Goal: Information Seeking & Learning: Learn about a topic

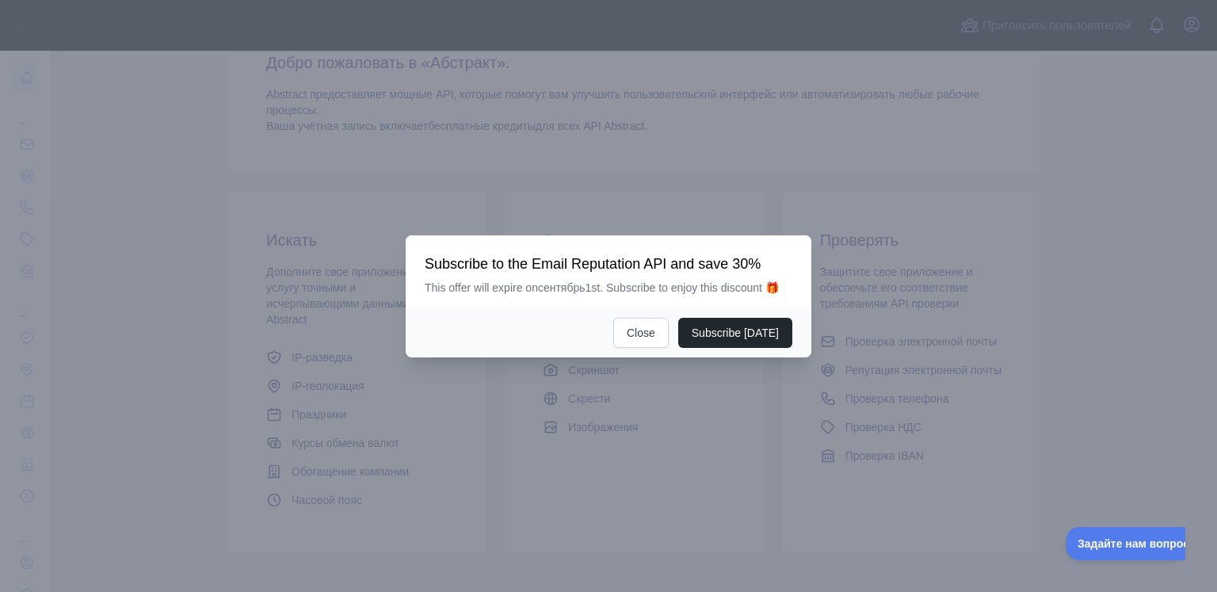
scroll to position [152, 0]
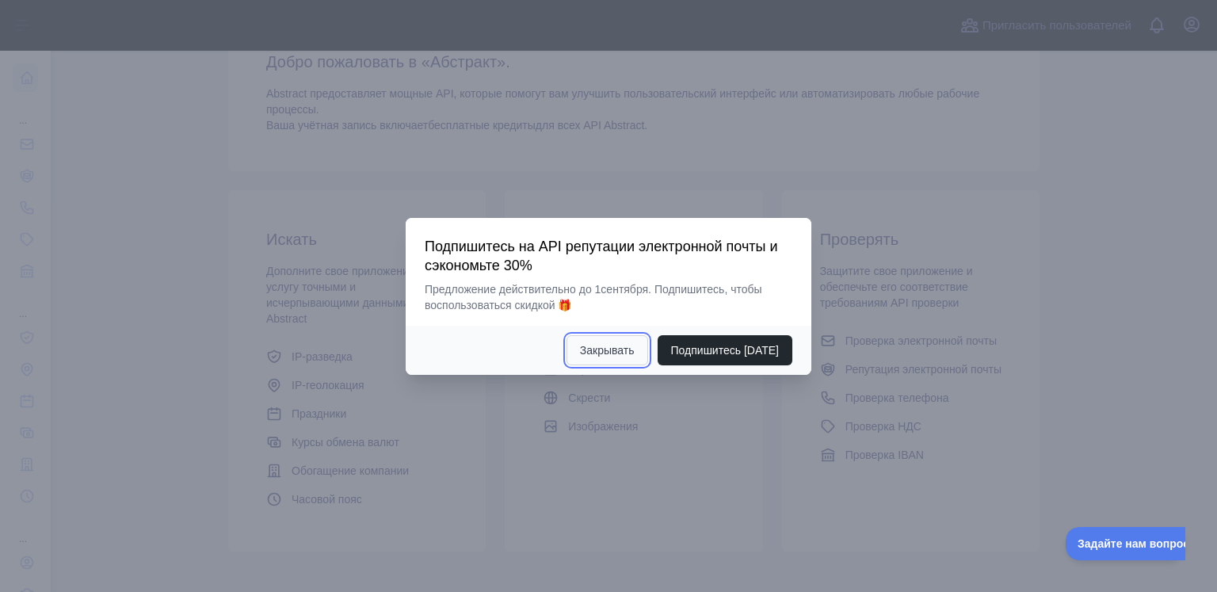
click at [596, 359] on button "Закрывать" at bounding box center [608, 350] width 82 height 30
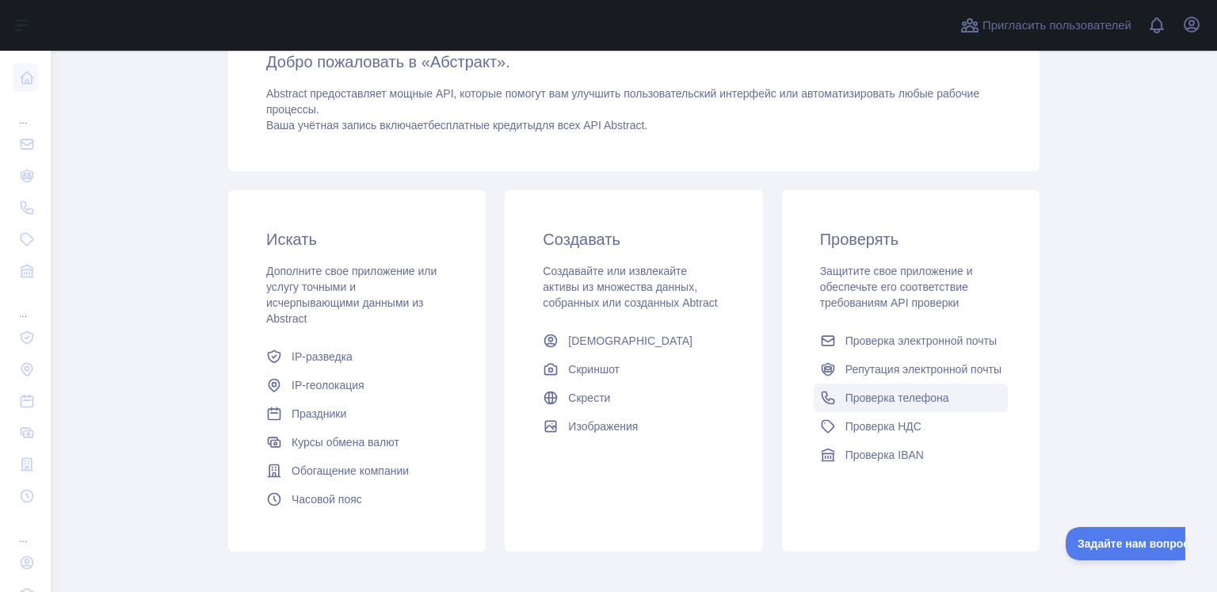
click at [873, 400] on font "Проверка телефона" at bounding box center [898, 398] width 104 height 13
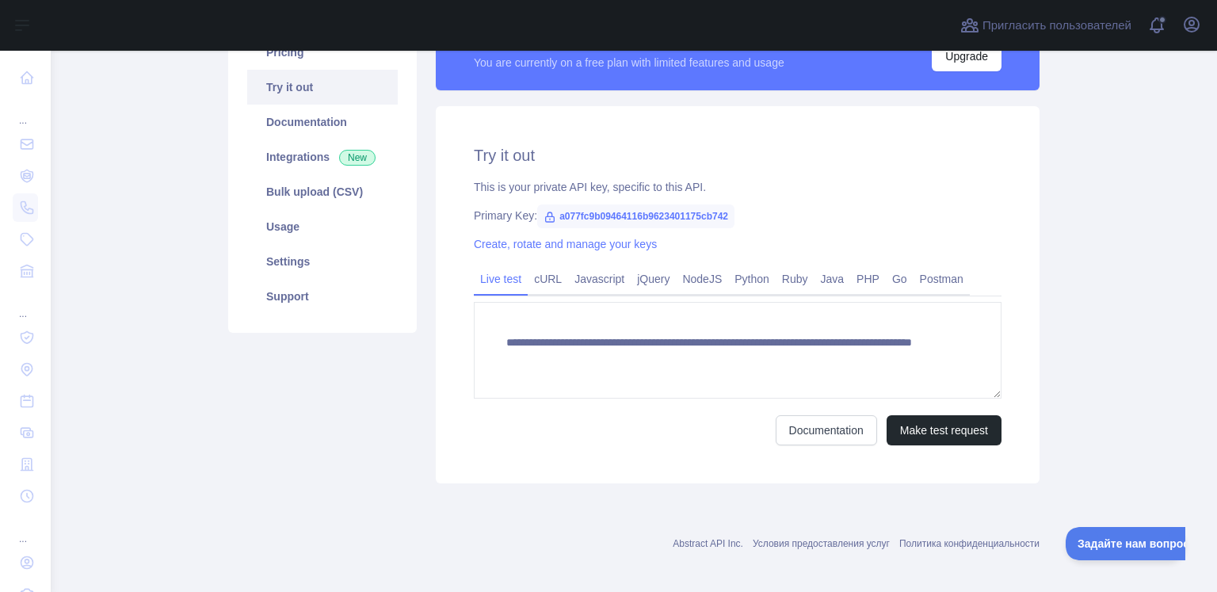
scroll to position [133, 0]
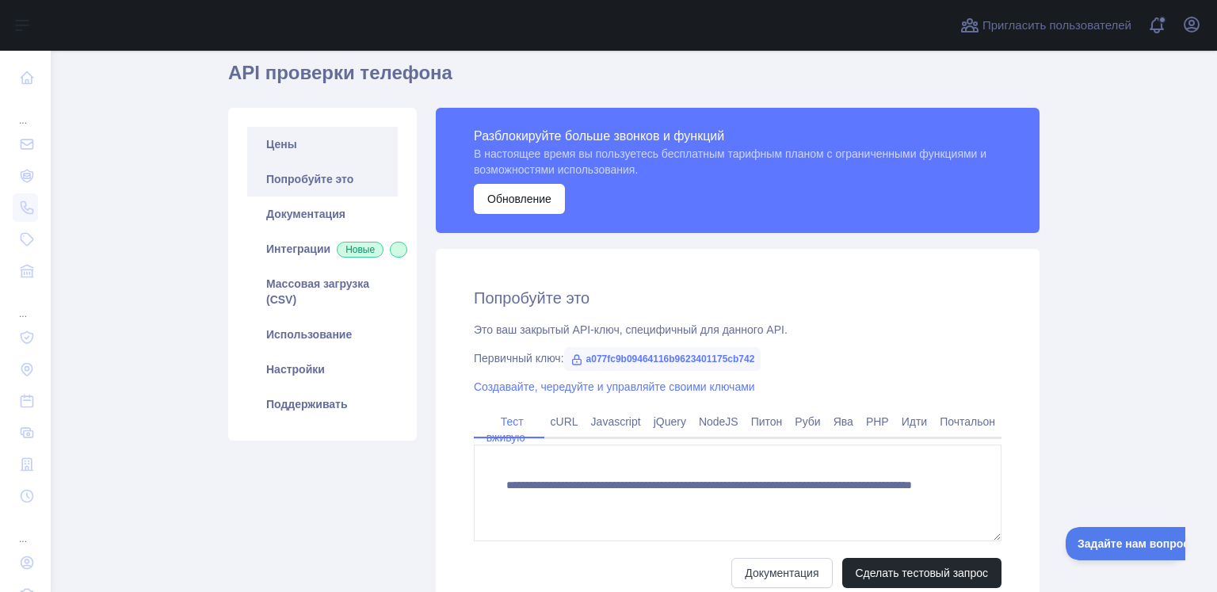
click at [309, 151] on link "Цены" at bounding box center [322, 144] width 151 height 35
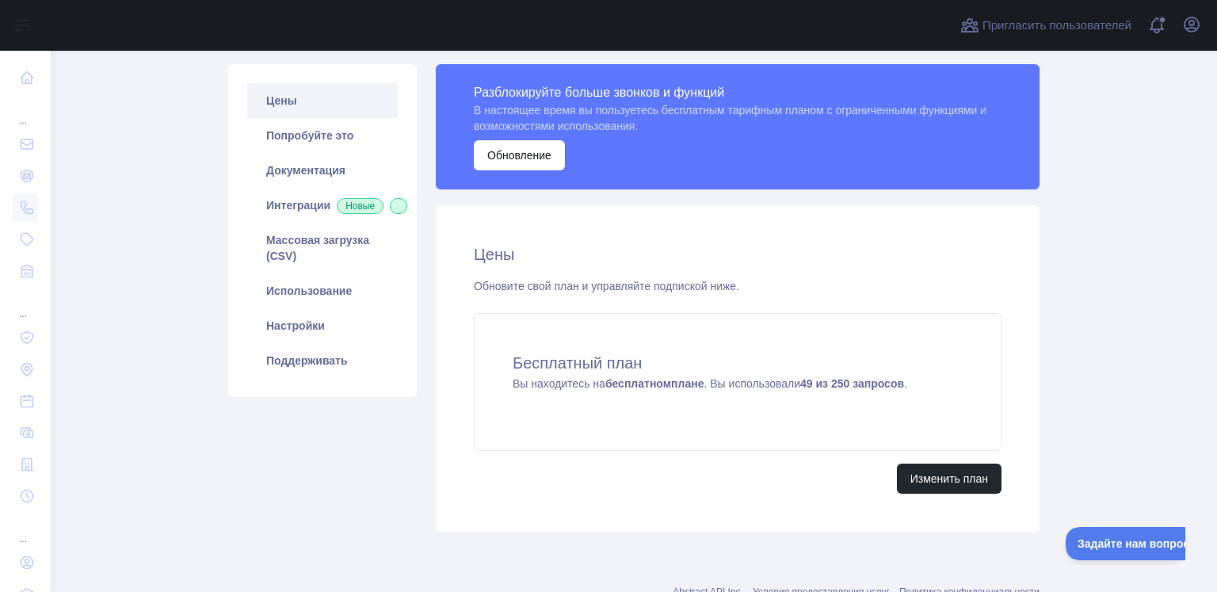
scroll to position [189, 0]
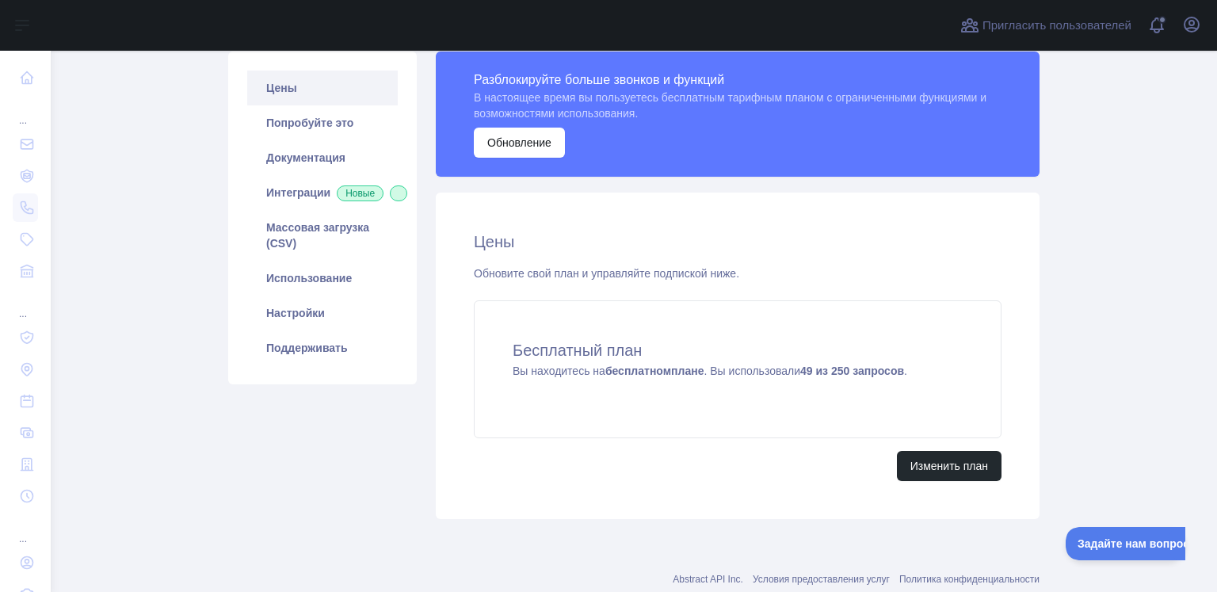
click at [1203, 300] on main "Подпишитесь на API Email Reputation и получите специальную скидку 30 % Предложе…" at bounding box center [634, 321] width 1167 height 541
click at [314, 154] on font "Документация" at bounding box center [305, 157] width 79 height 13
click at [321, 130] on link "Попробуйте это" at bounding box center [322, 122] width 151 height 35
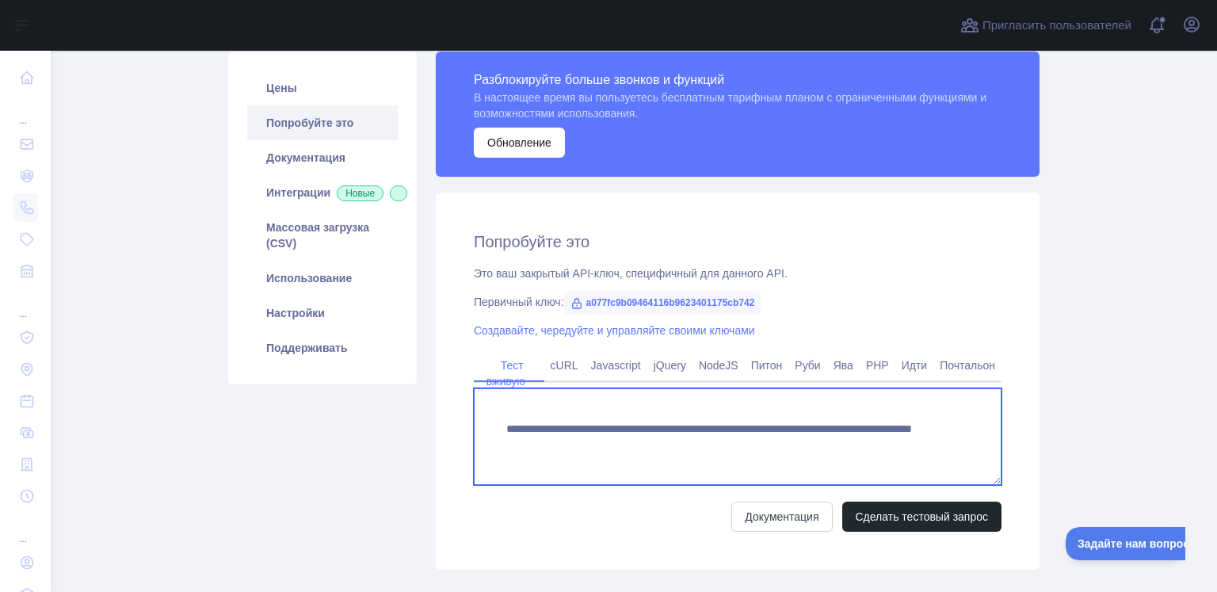
click at [853, 453] on textarea "**********" at bounding box center [738, 436] width 528 height 97
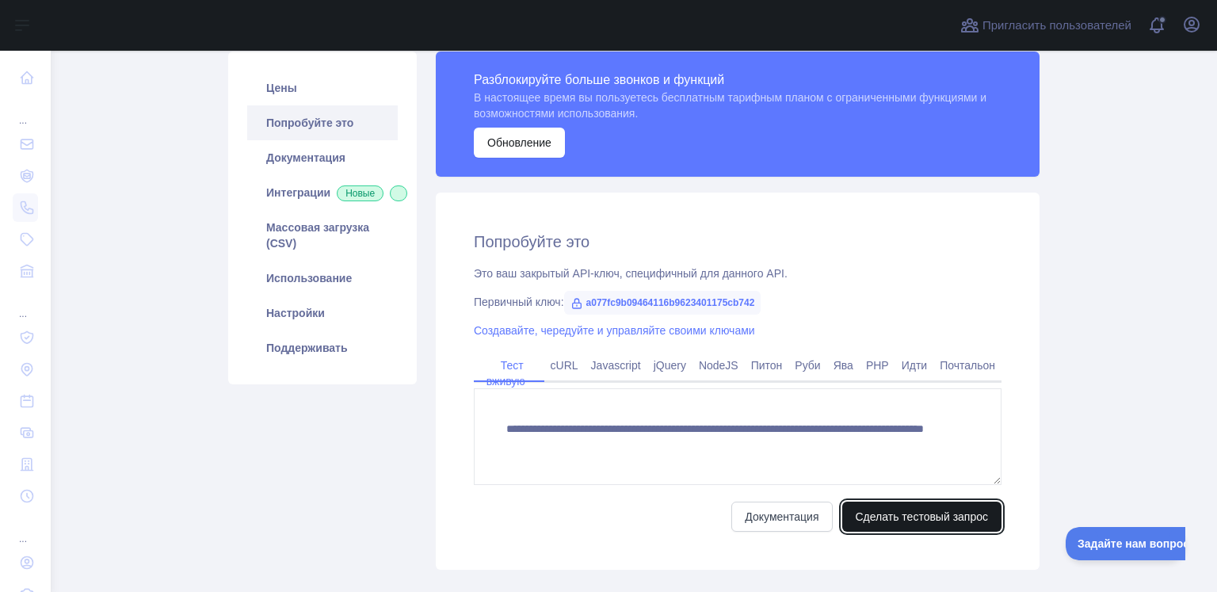
click at [901, 516] on font "Сделать тестовый запрос" at bounding box center [922, 516] width 133 height 13
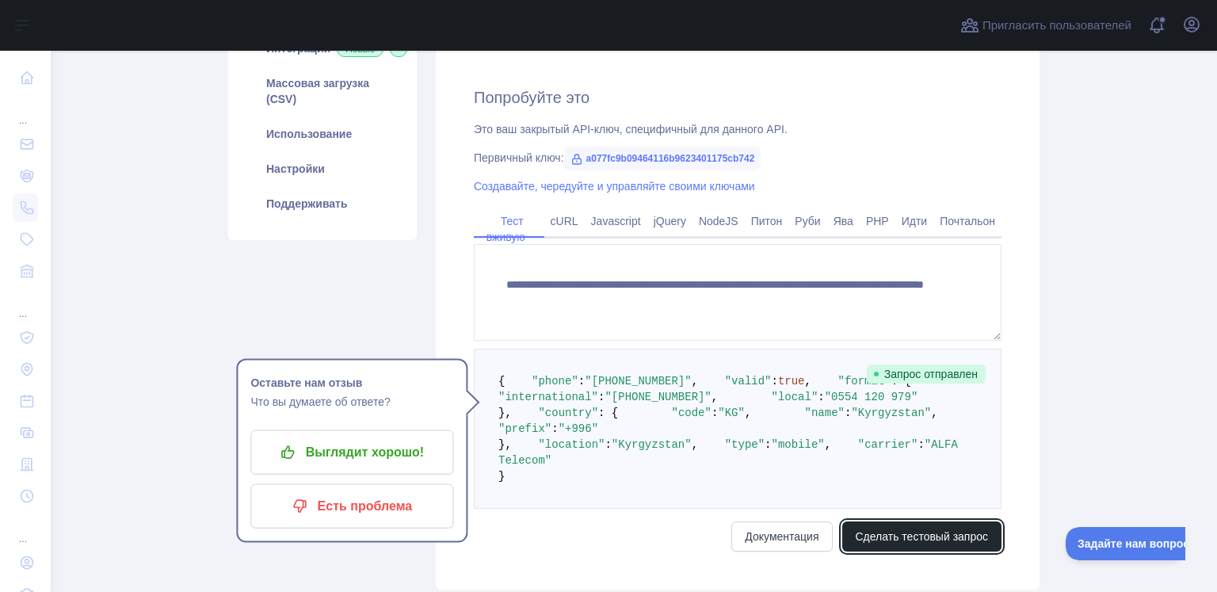
scroll to position [299, 0]
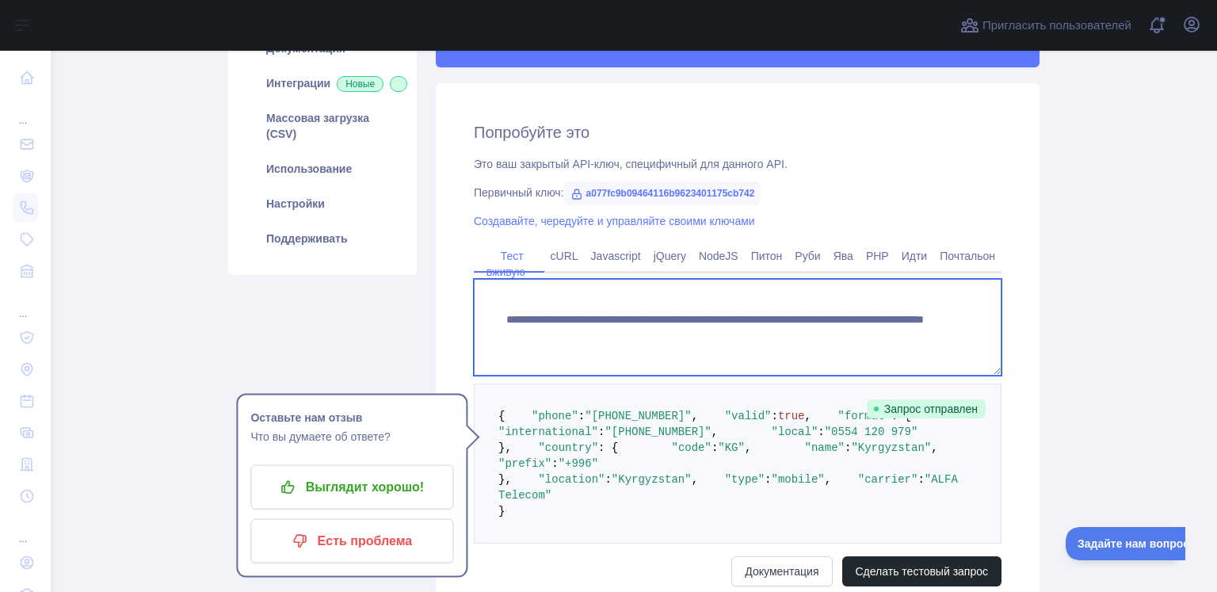
click at [871, 334] on textarea "**********" at bounding box center [738, 327] width 528 height 97
type textarea "**********"
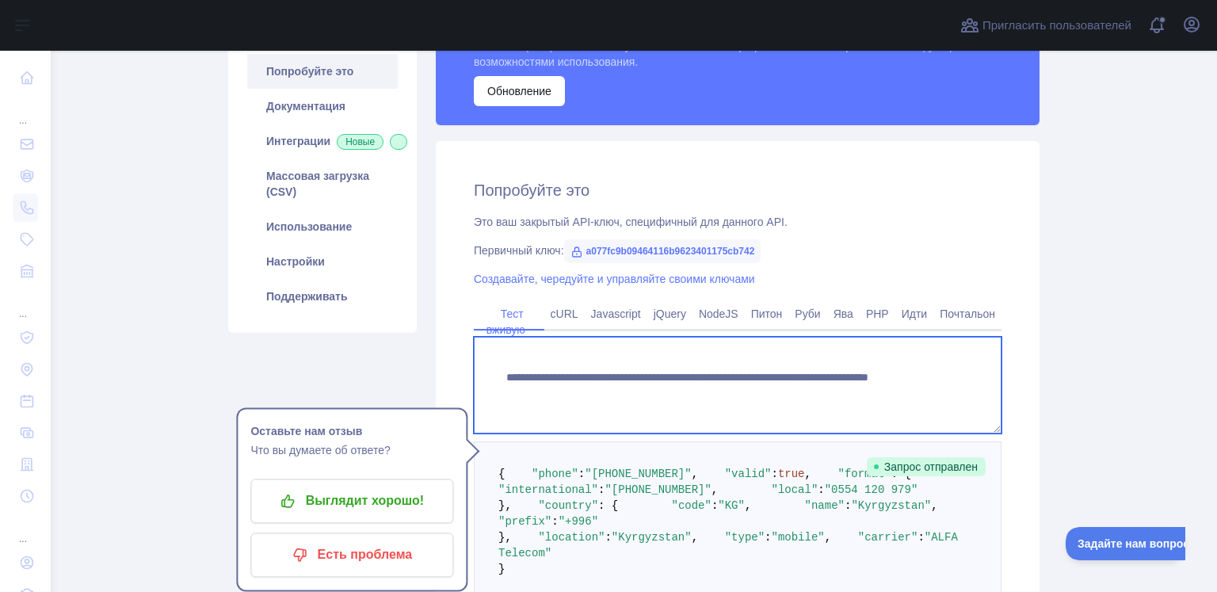
scroll to position [239, 0]
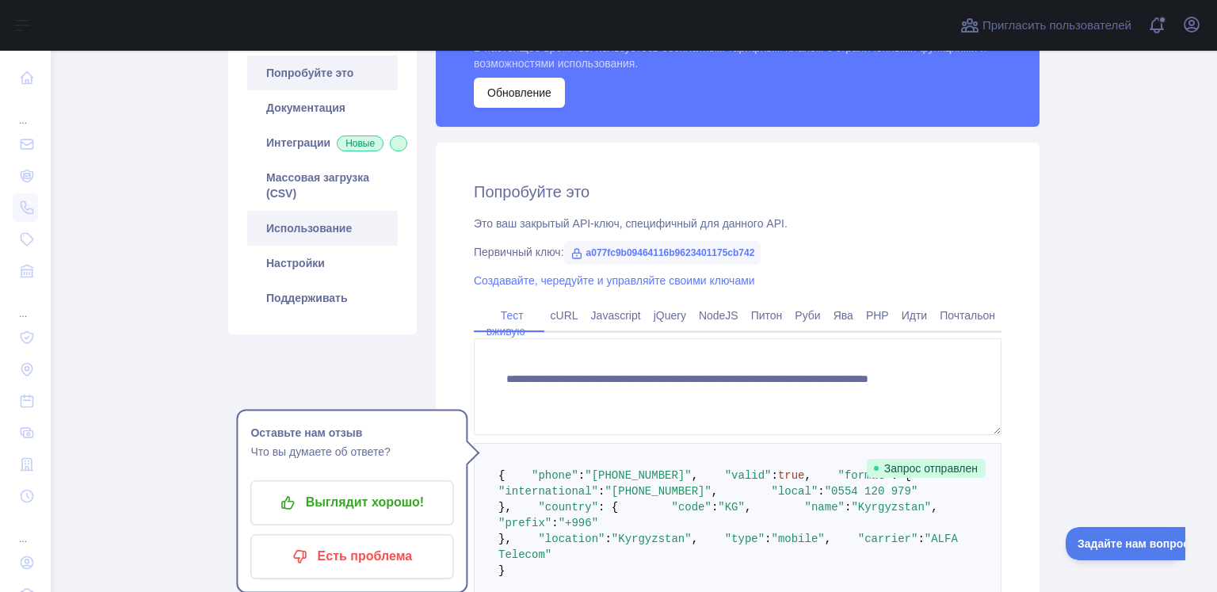
click at [308, 235] on font "Использование" at bounding box center [309, 228] width 86 height 13
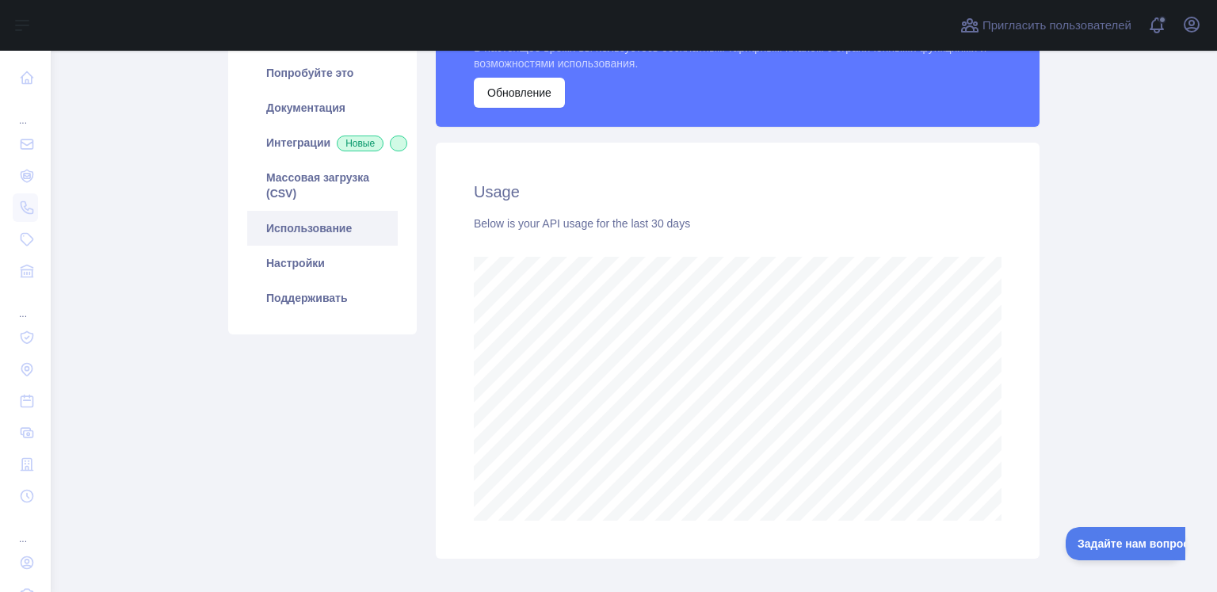
scroll to position [541, 1154]
click at [319, 267] on link "Настройки" at bounding box center [322, 263] width 151 height 35
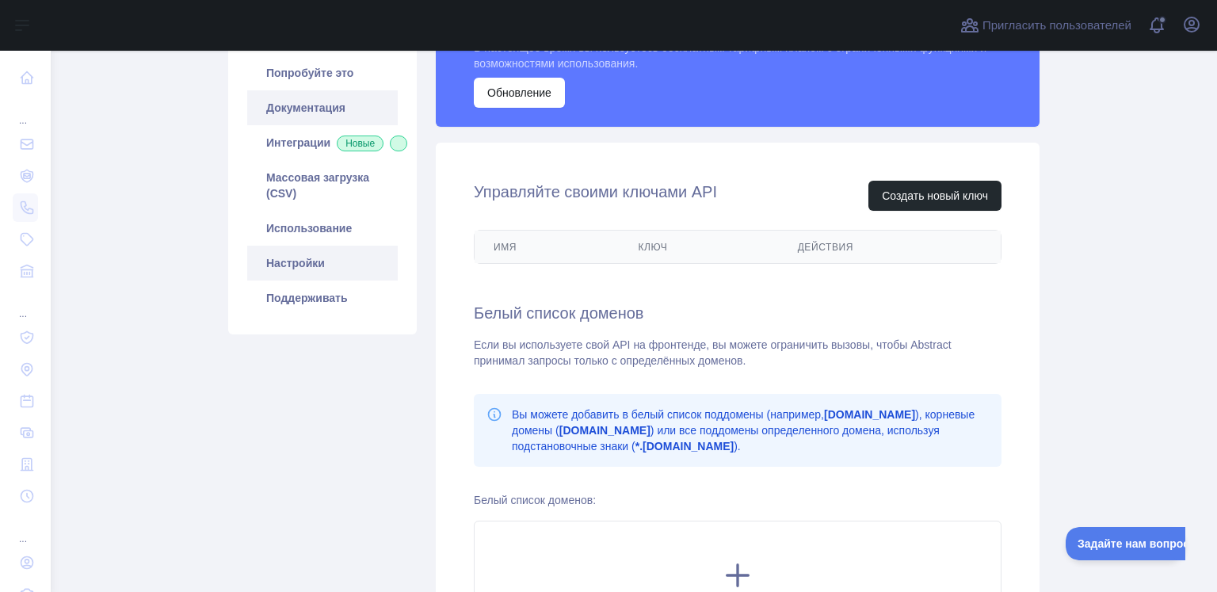
click at [304, 117] on link "Документация" at bounding box center [322, 107] width 151 height 35
